Goal: Find specific page/section: Find specific page/section

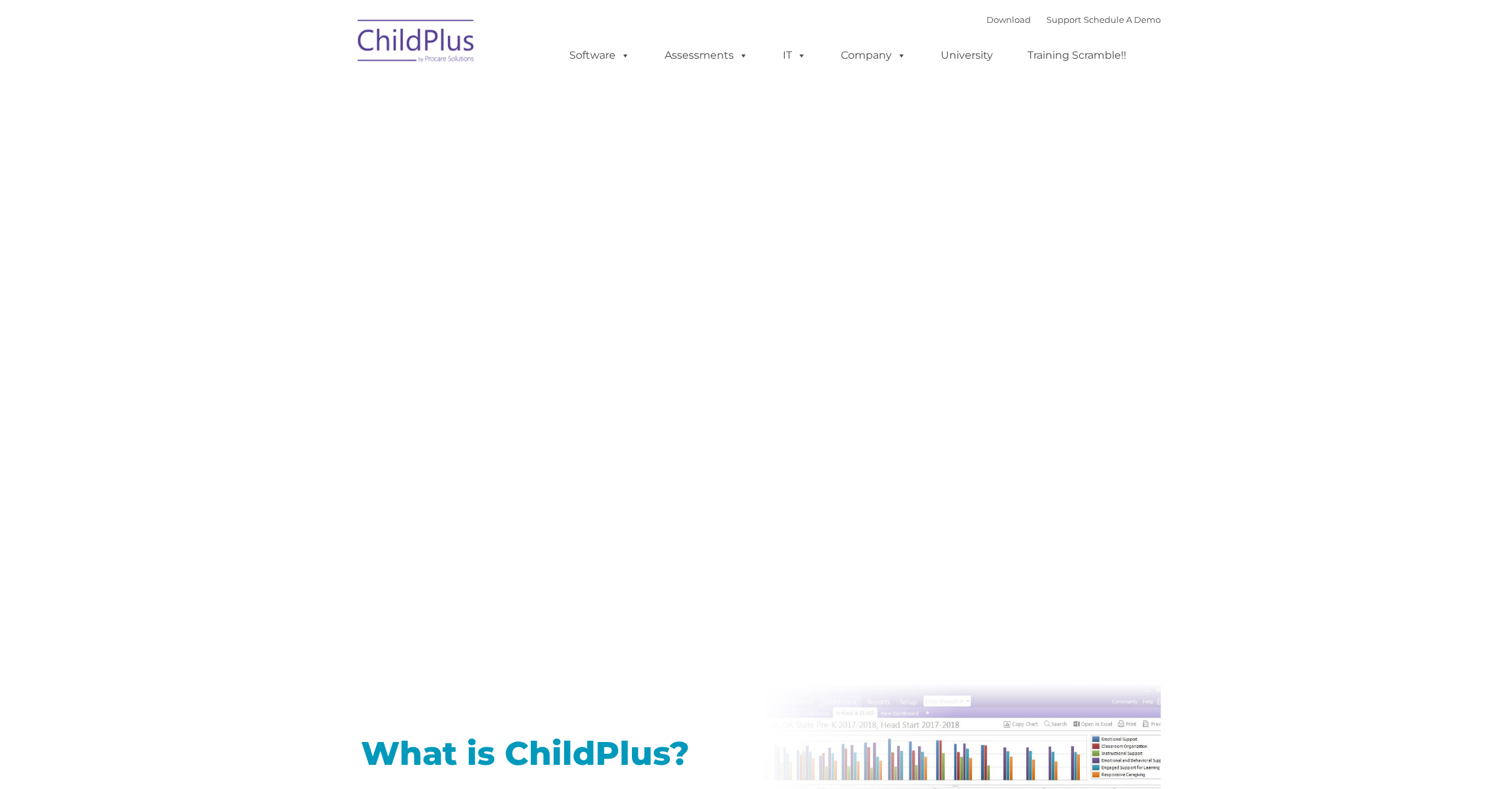
type input ""
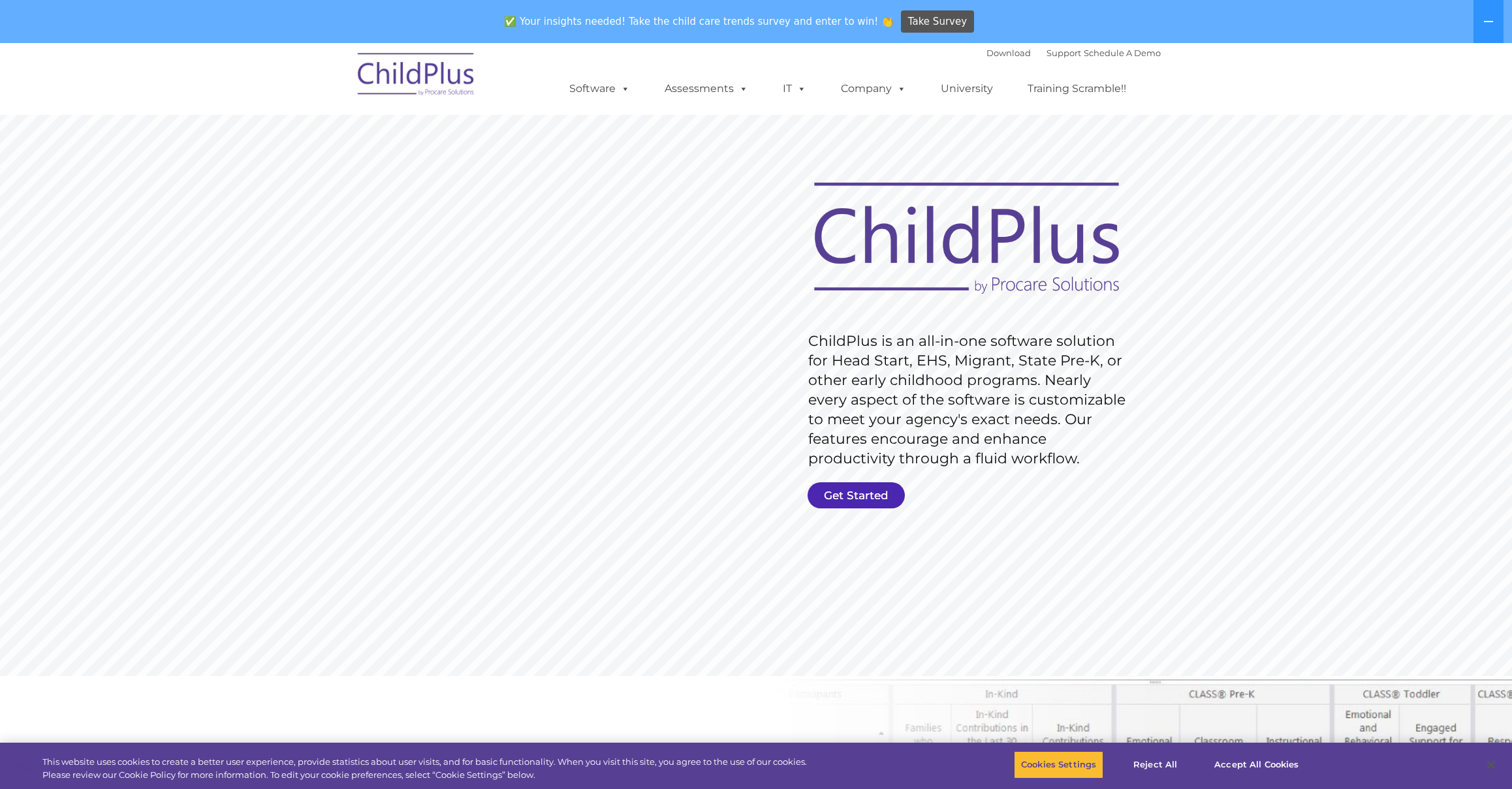
click at [831, 493] on link "Get Started" at bounding box center [856, 496] width 97 height 26
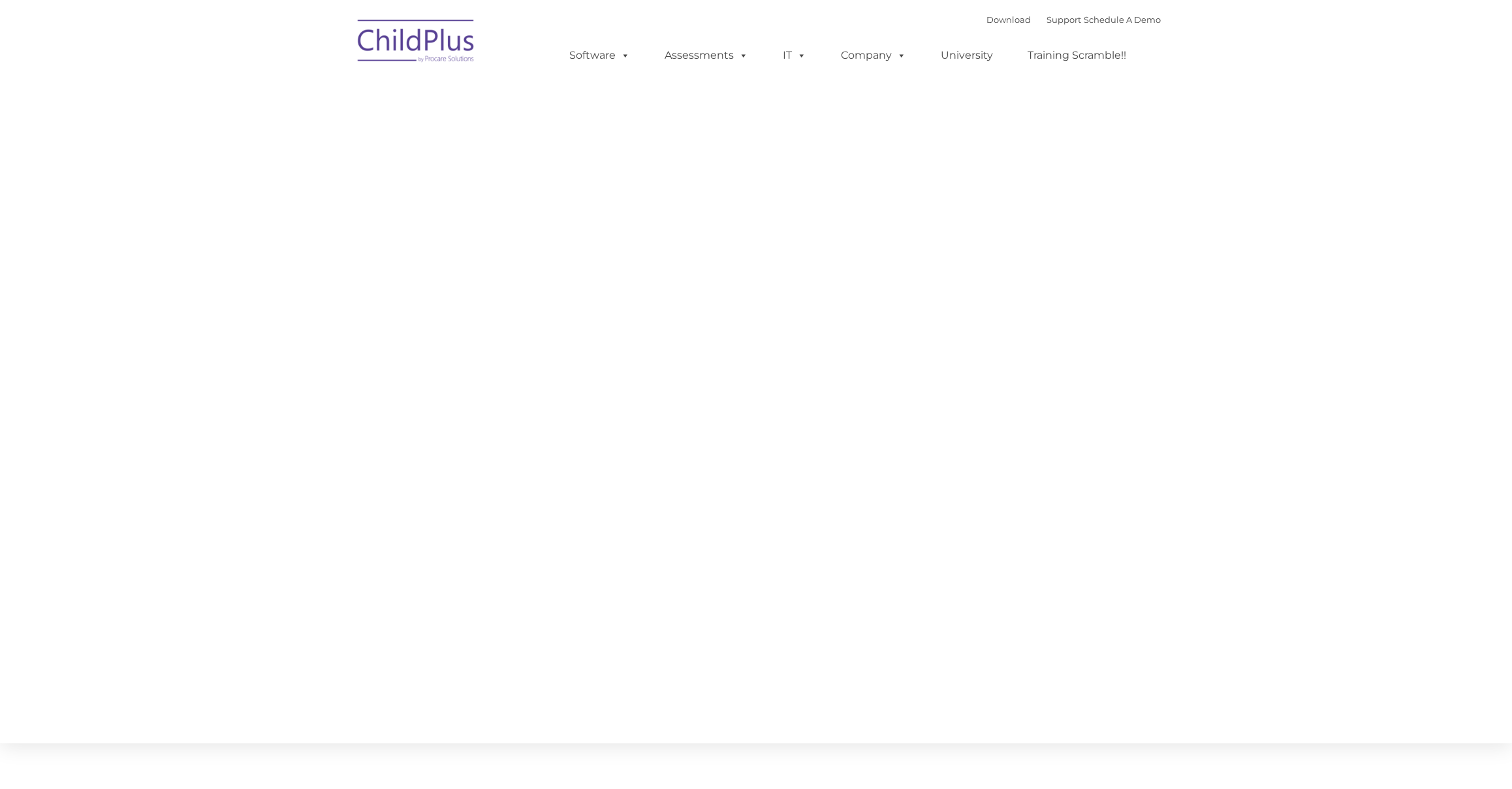
type input ""
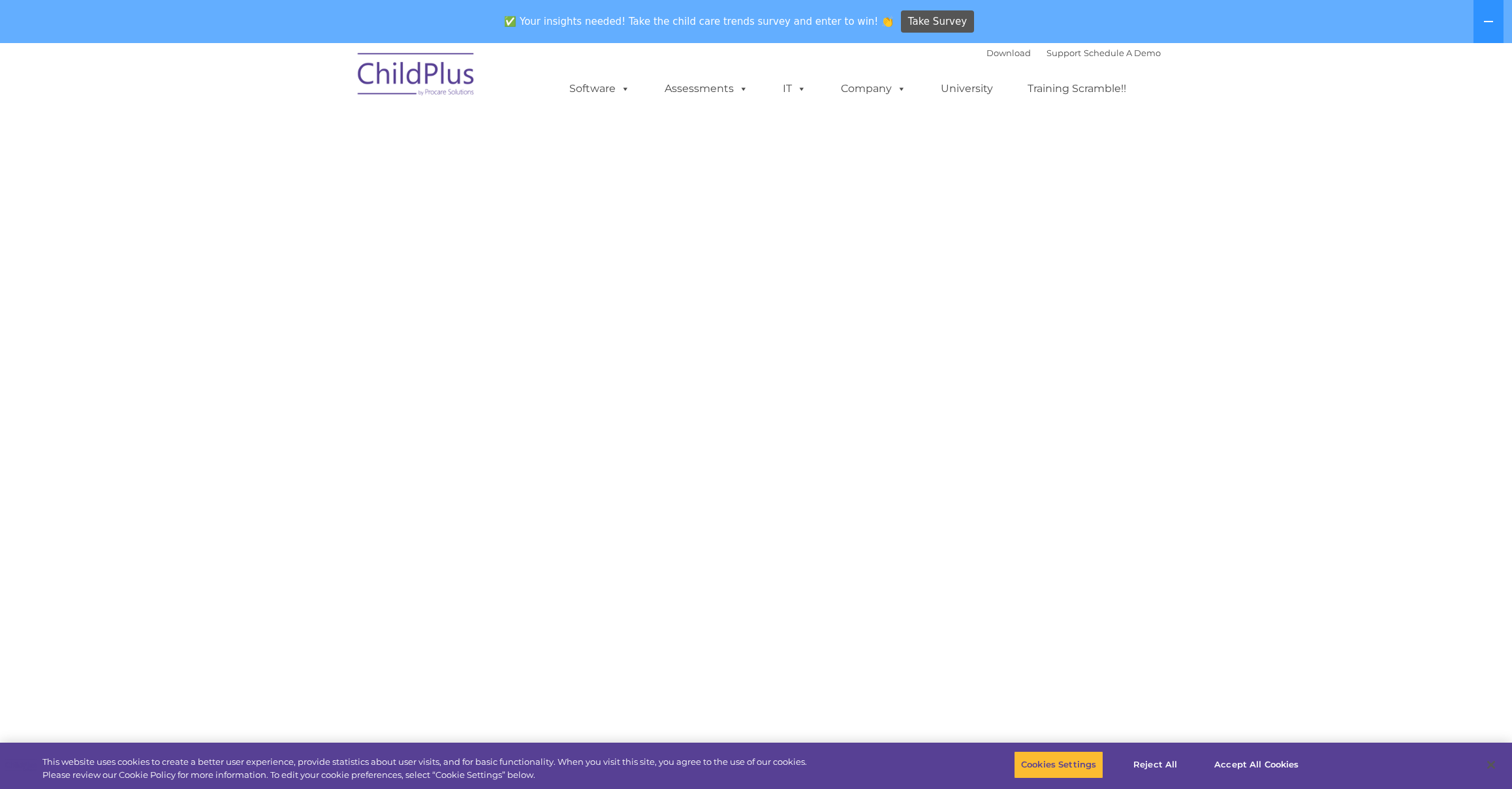
select select "MEDIUM"
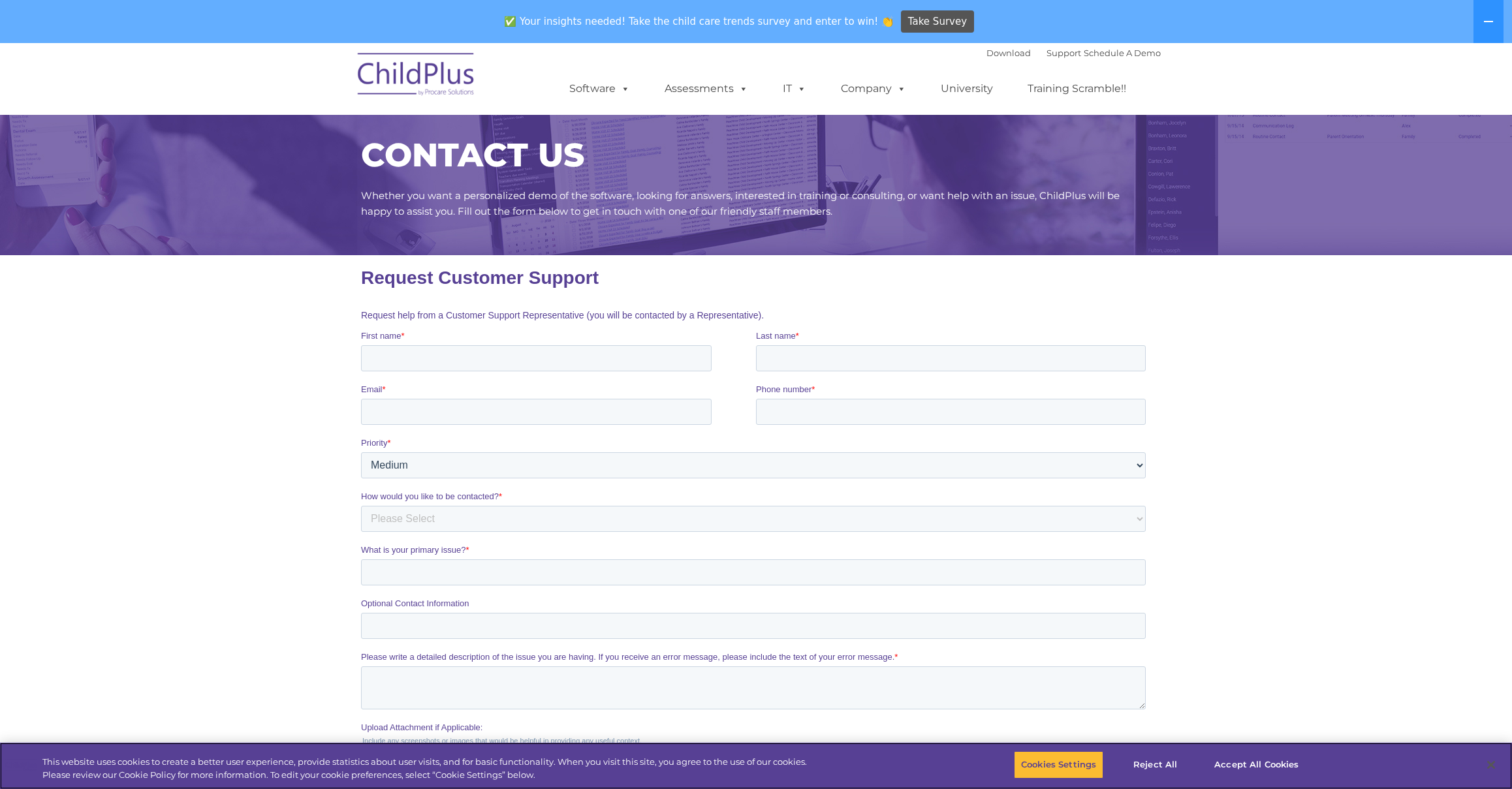
scroll to position [9, 0]
